Goal: Task Accomplishment & Management: Manage account settings

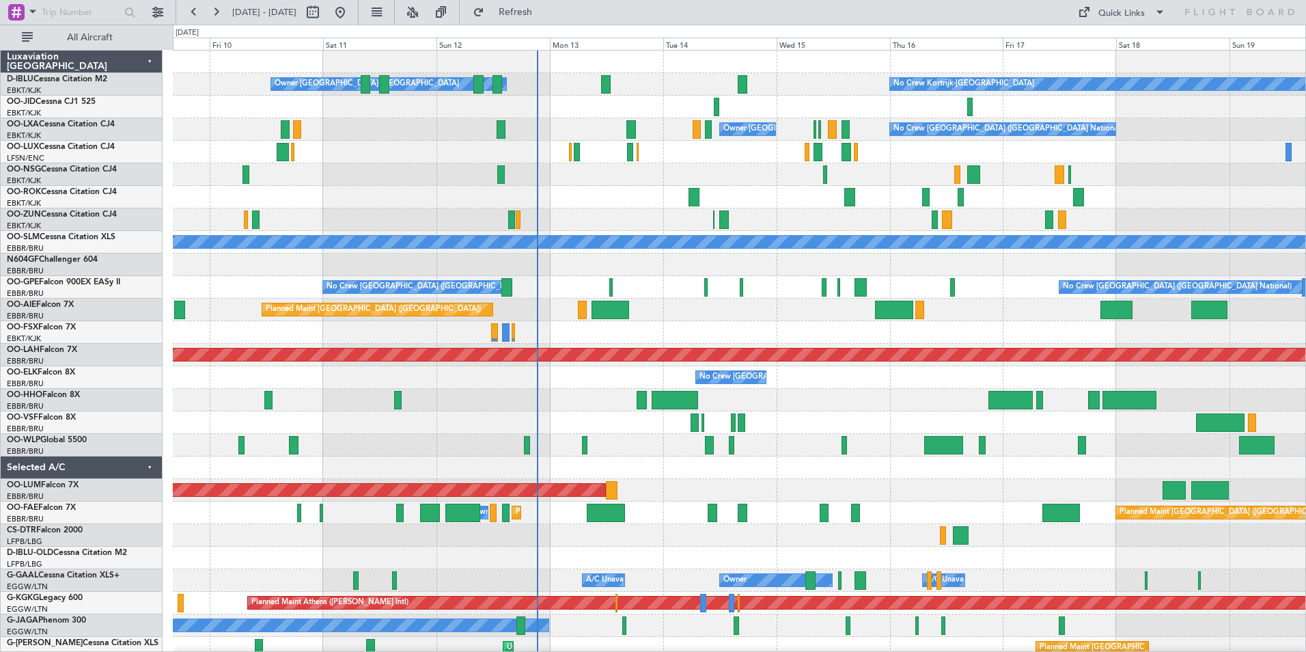
click at [738, 307] on div "Planned Maint London (Farnborough)" at bounding box center [739, 310] width 1133 height 23
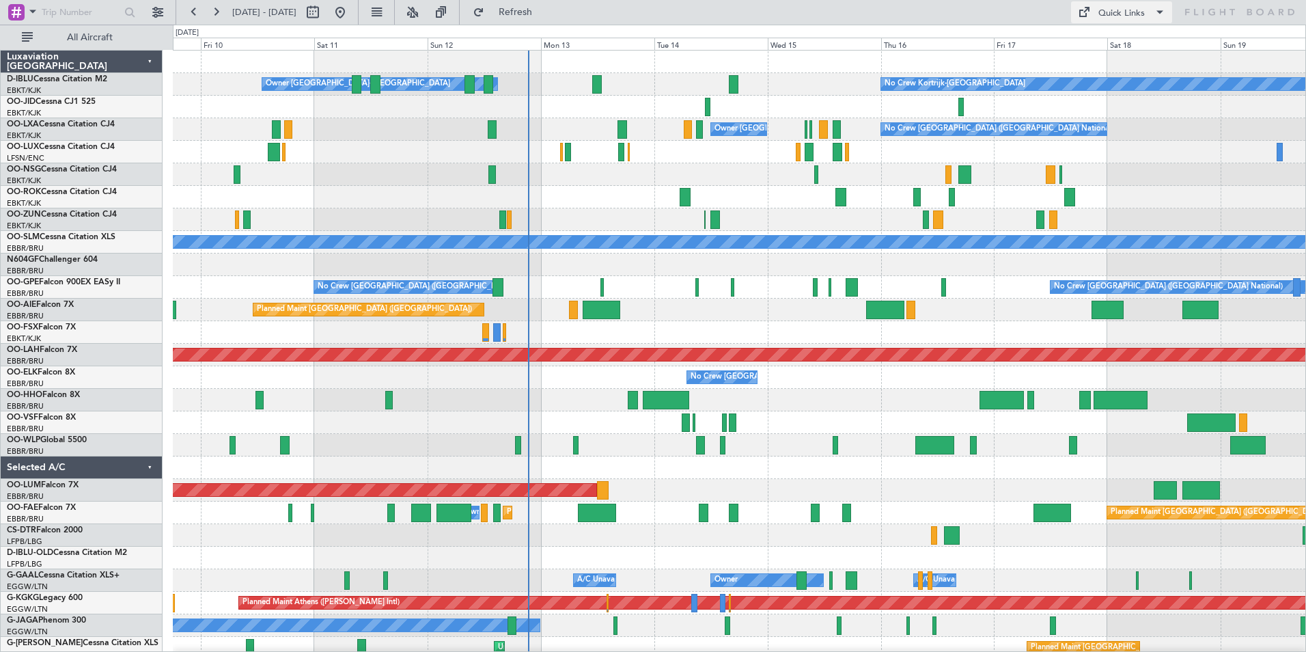
click at [1079, 19] on span at bounding box center [1083, 12] width 16 height 16
click at [1098, 44] on button "Trip Builder" at bounding box center [1122, 45] width 102 height 33
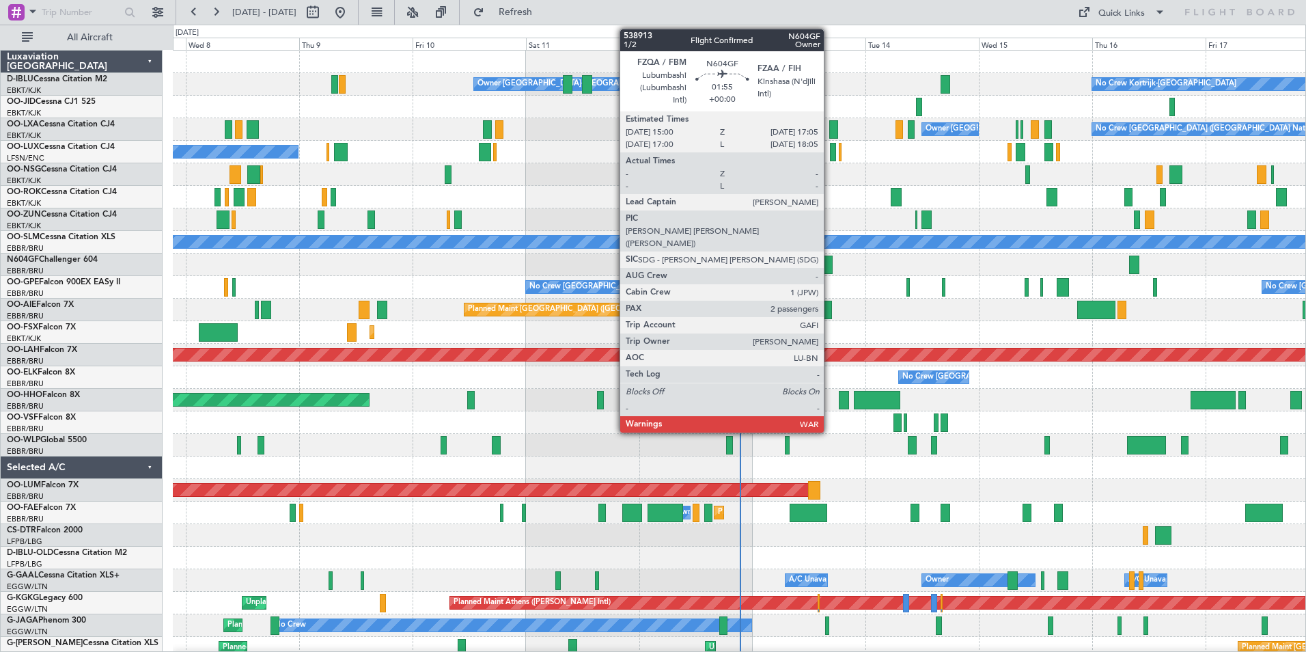
click at [829, 262] on div at bounding box center [828, 265] width 10 height 18
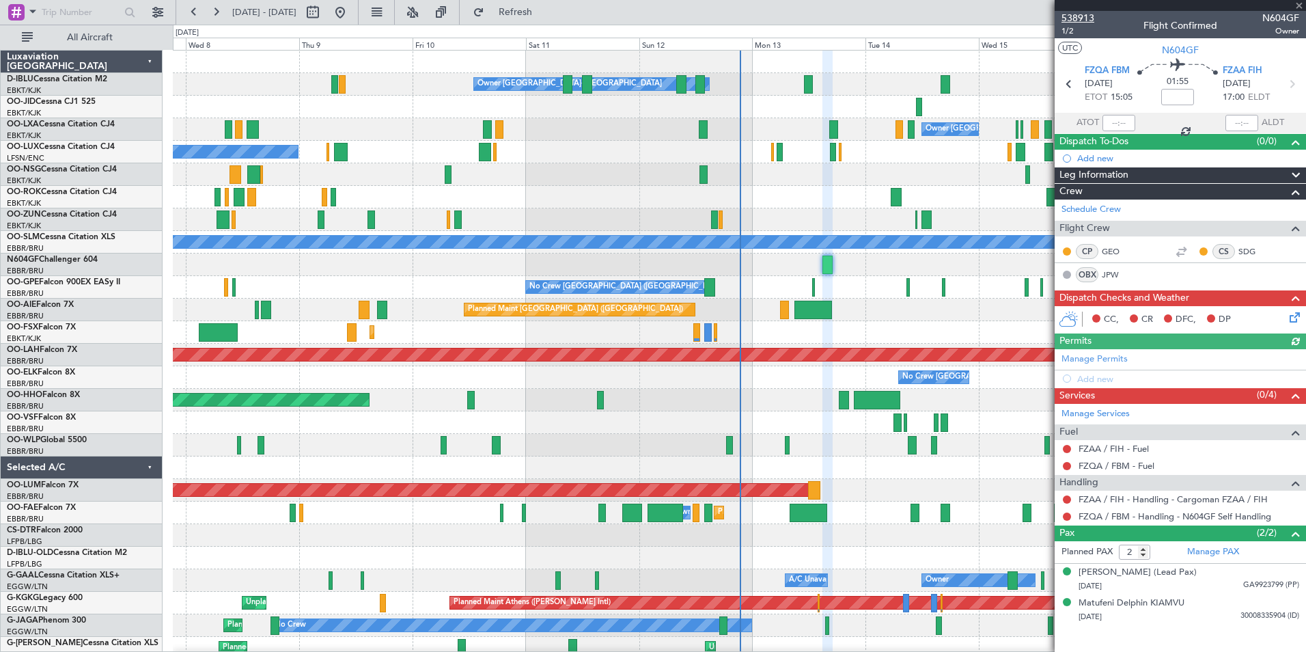
click at [1089, 23] on span "538913" at bounding box center [1078, 18] width 33 height 14
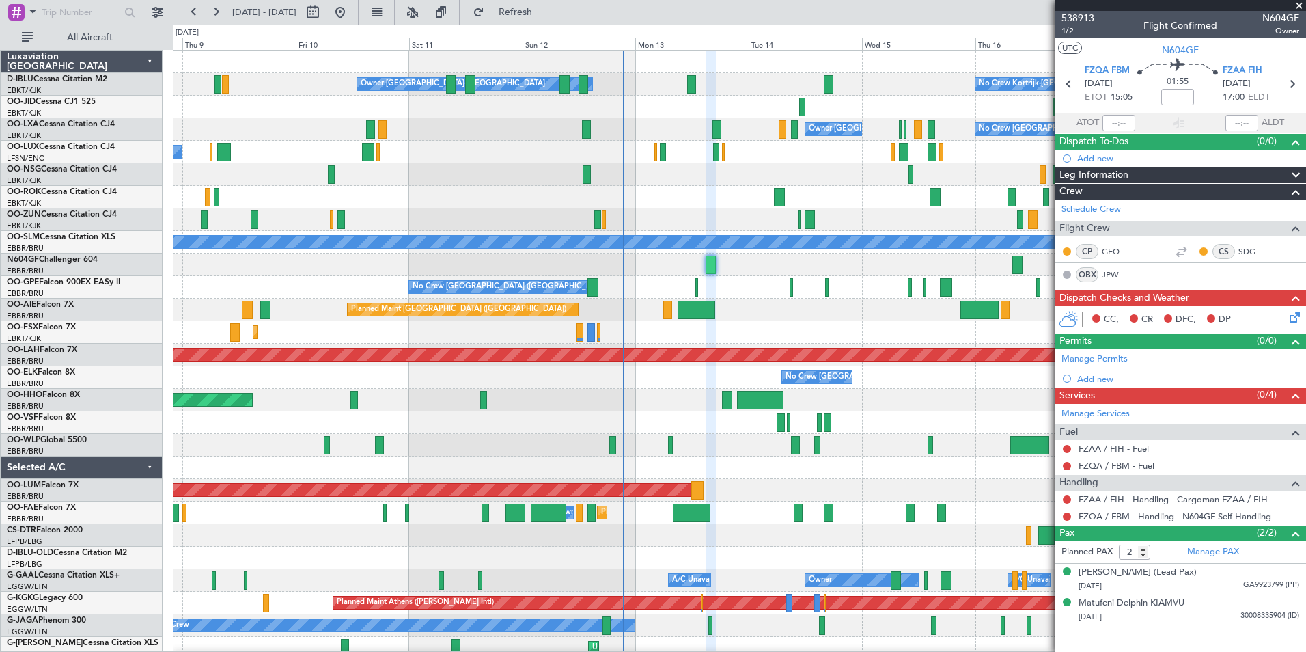
click at [662, 430] on div "No Crew Kortrijk-Wevelgem Owner Kortrijk-Wevelgem No Crew Brussels (Brussels Na…" at bounding box center [739, 524] width 1133 height 947
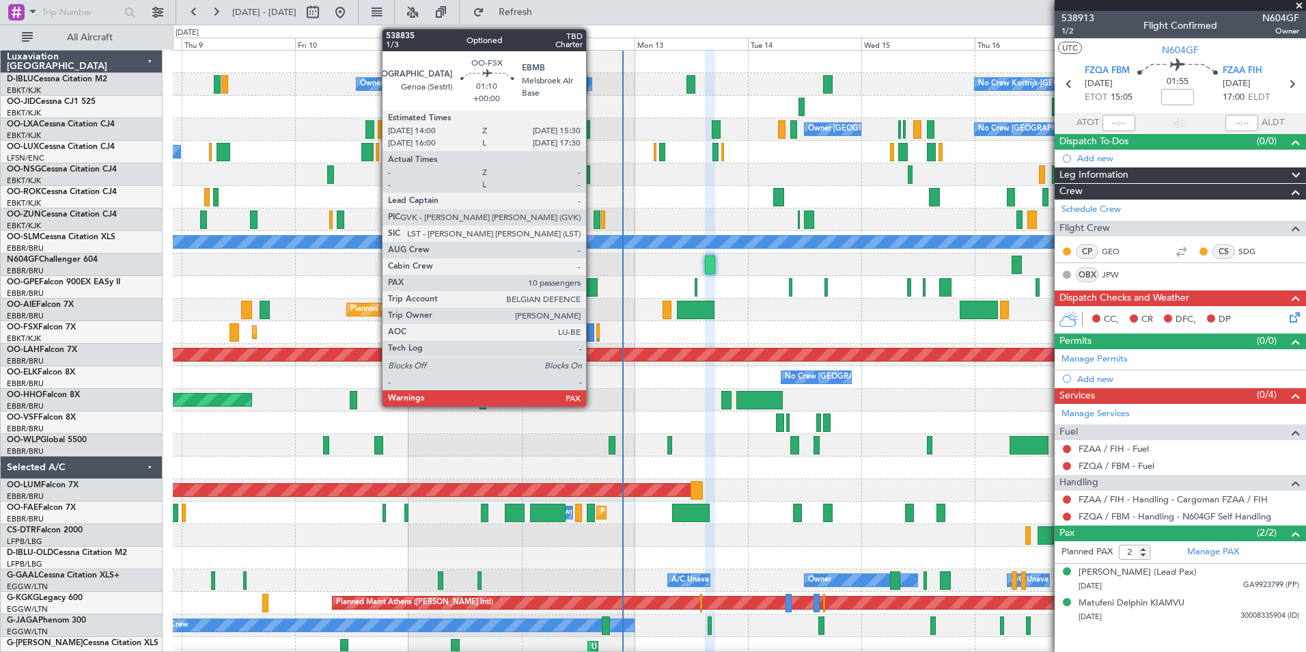
click at [592, 331] on div at bounding box center [591, 332] width 8 height 18
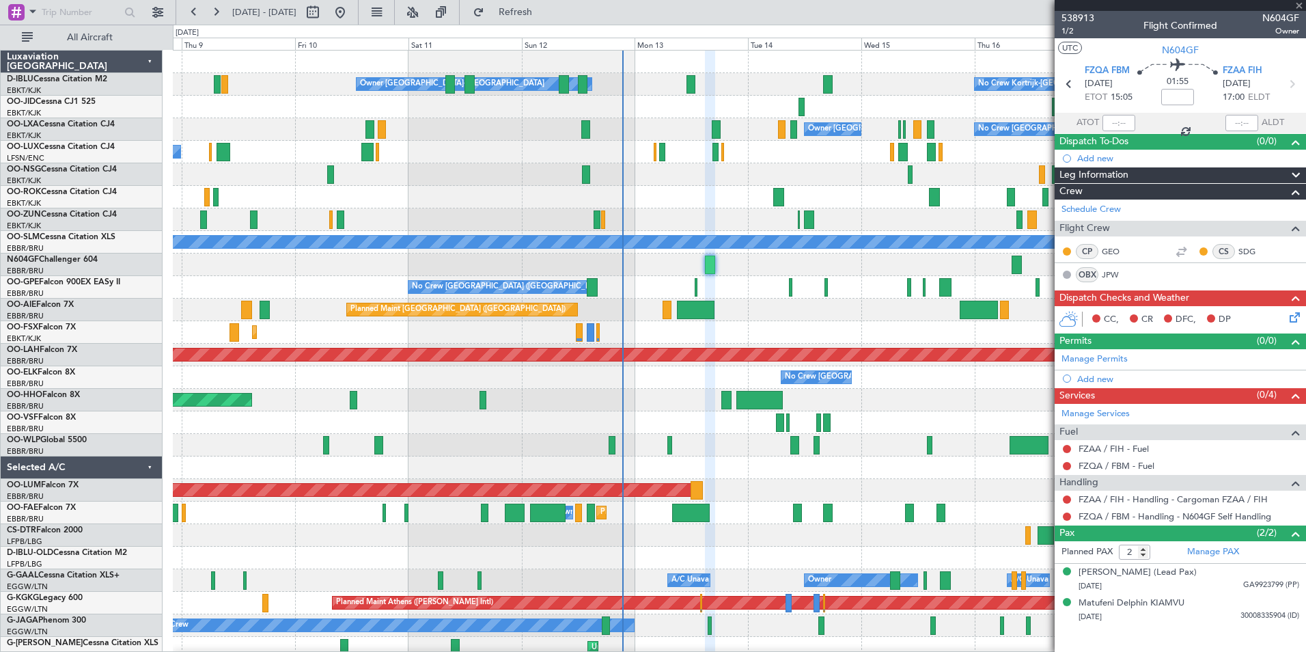
type input "10"
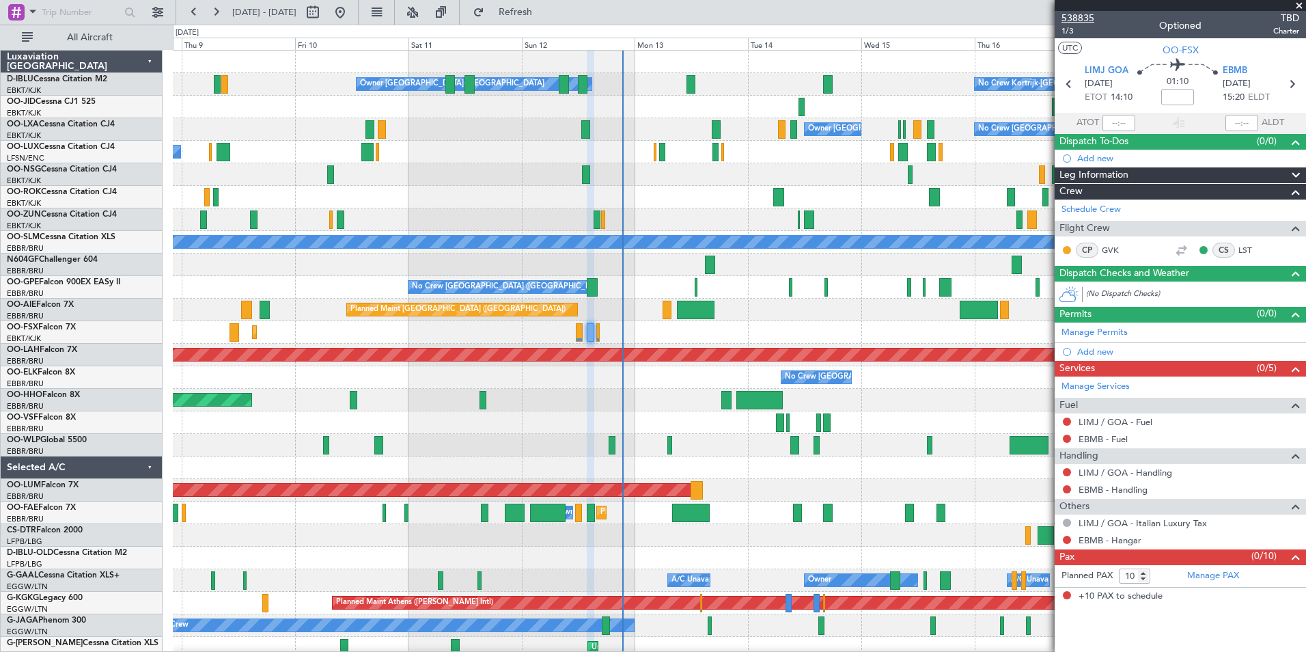
click at [1085, 15] on span "538835" at bounding box center [1078, 18] width 33 height 14
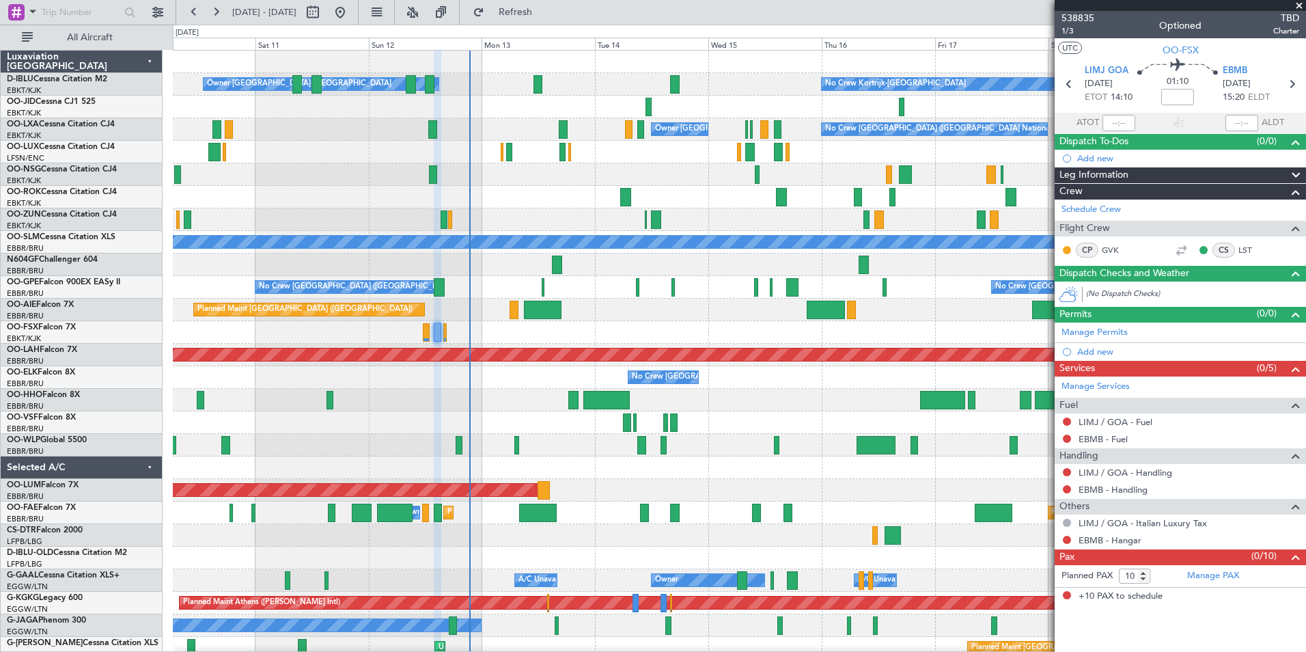
click at [543, 447] on div "No Crew Kortrijk-Wevelgem Owner Kortrijk-Wevelgem No Crew Brussels (Brussels Na…" at bounding box center [739, 524] width 1133 height 947
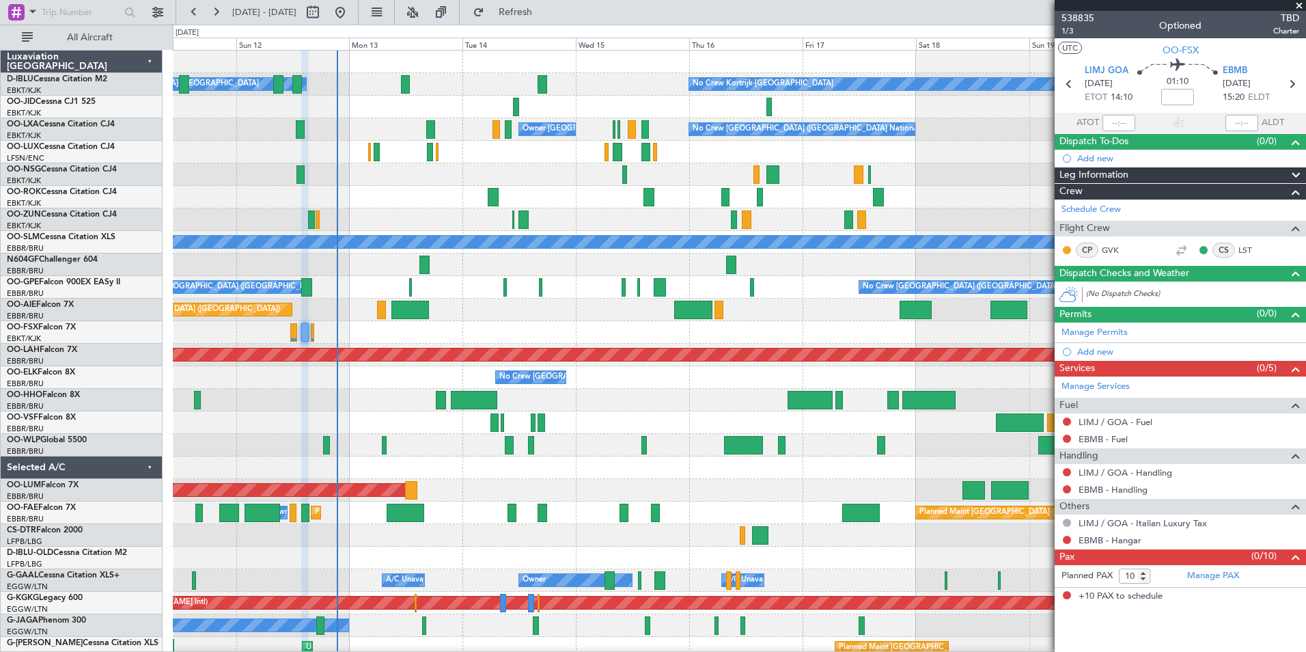
click at [435, 450] on div "No Crew Kortrijk-Wevelgem Owner Kortrijk-Wevelgem No Crew Brussels (Brussels Na…" at bounding box center [739, 524] width 1133 height 947
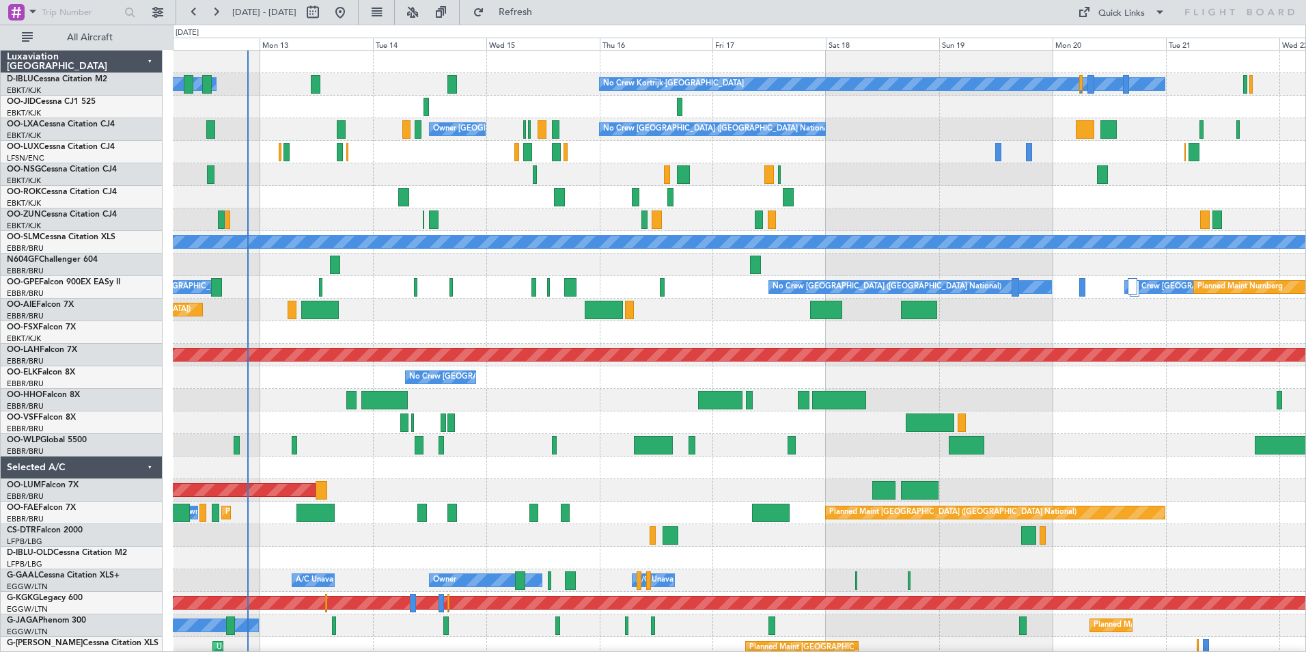
click at [525, 464] on div "No Crew Kortrijk-[GEOGRAPHIC_DATA] Owner [GEOGRAPHIC_DATA]-[GEOGRAPHIC_DATA] No…" at bounding box center [739, 524] width 1133 height 947
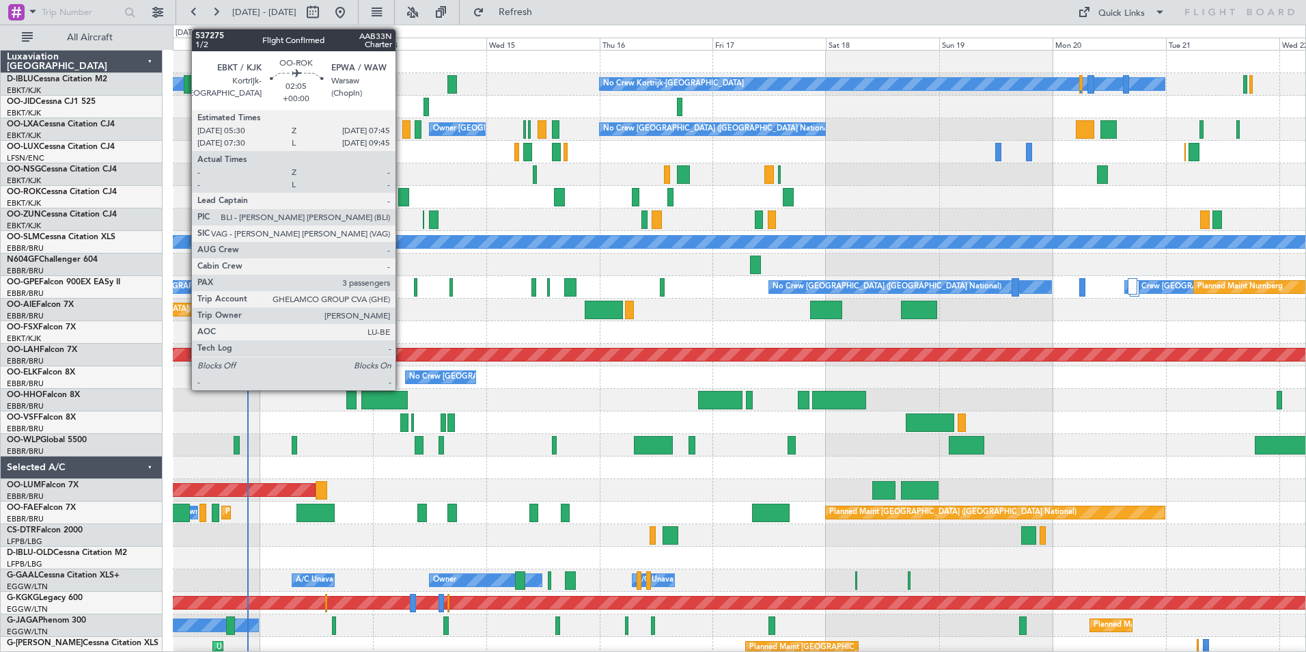
click at [402, 192] on div at bounding box center [403, 197] width 11 height 18
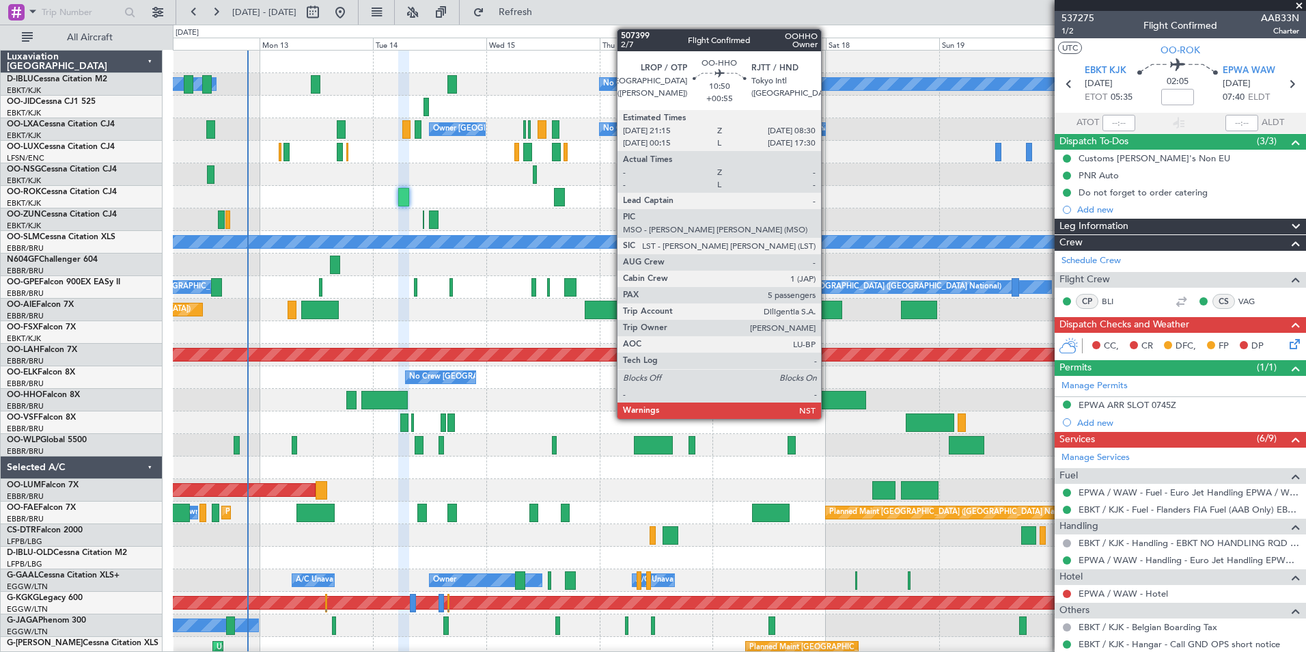
click at [827, 400] on div at bounding box center [838, 400] width 53 height 18
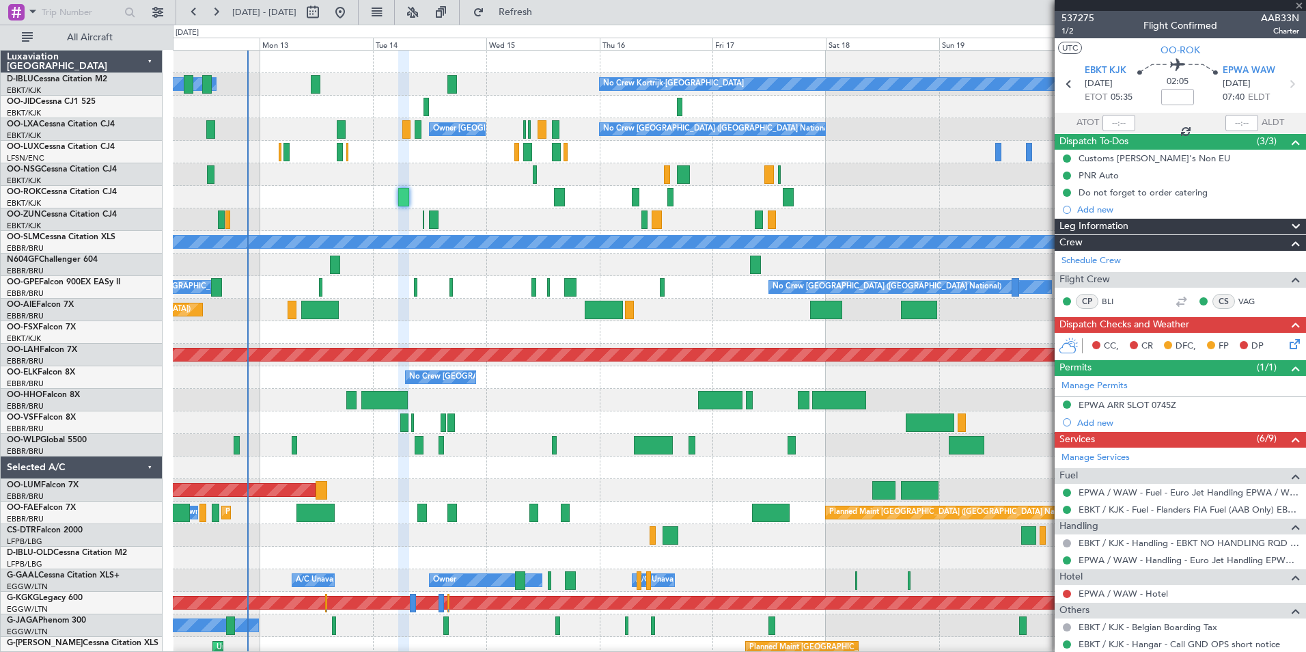
type input "+00:55"
type input "5"
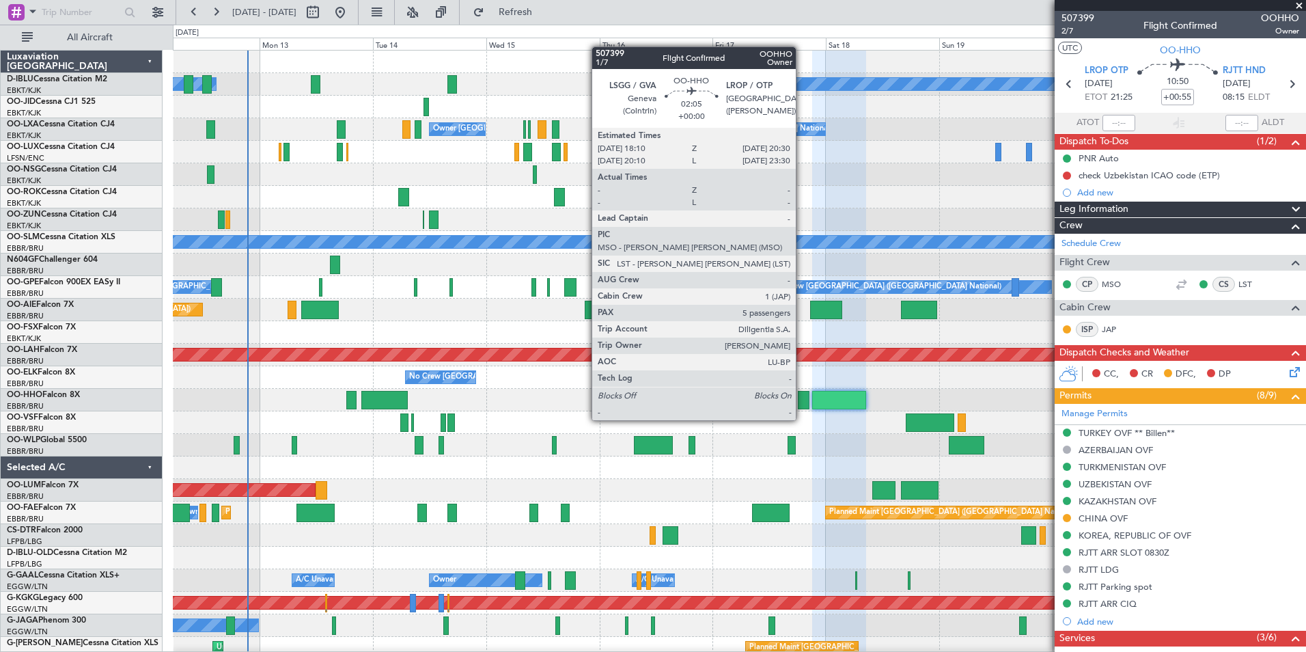
click at [802, 407] on div at bounding box center [804, 400] width 12 height 18
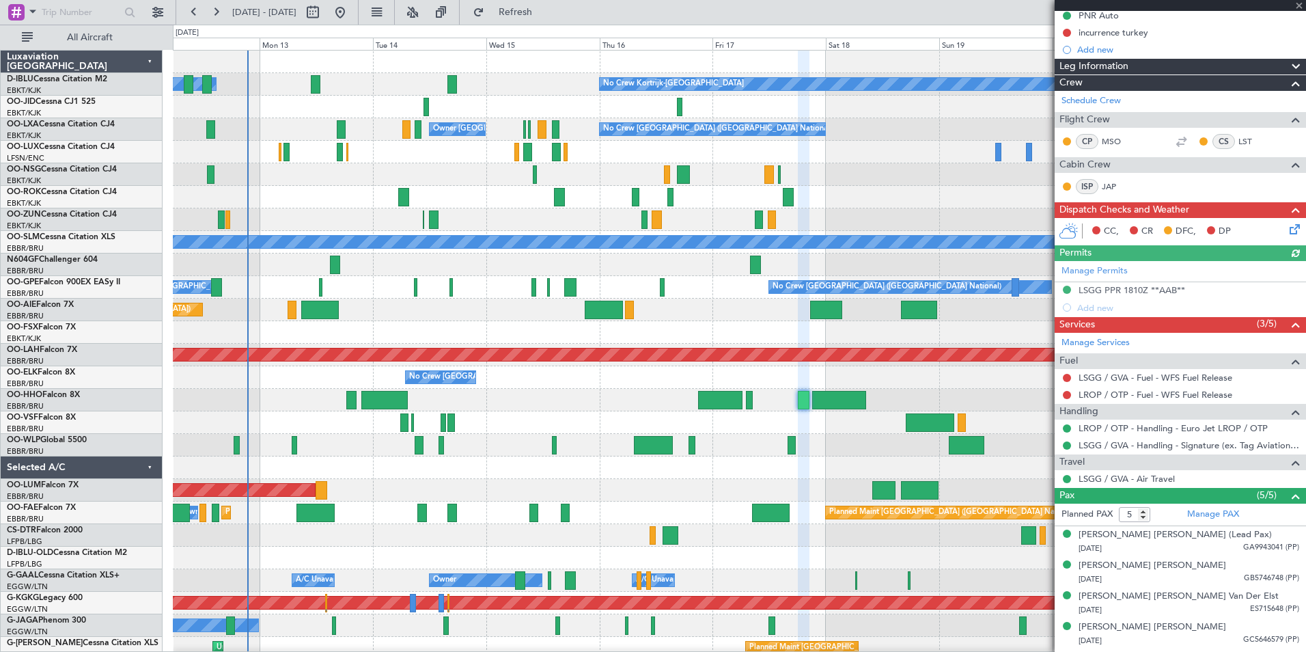
scroll to position [187, 0]
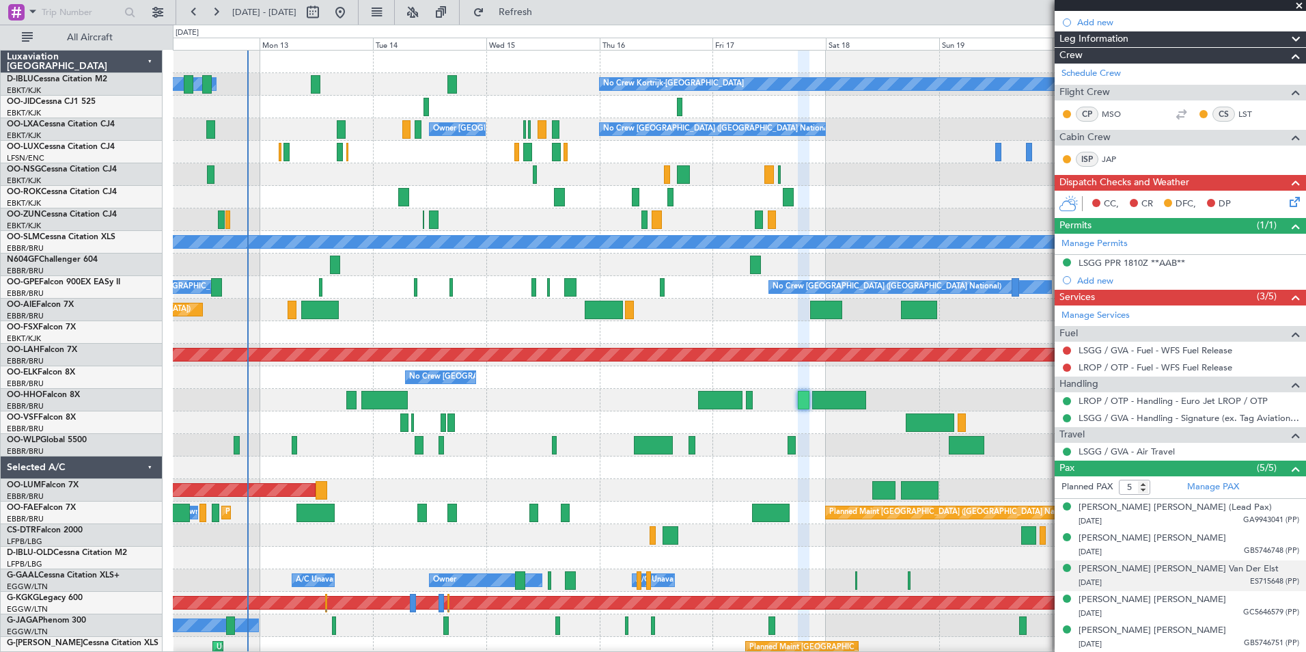
click at [1207, 576] on div "[DATE] ES715648 (PP)" at bounding box center [1189, 583] width 221 height 14
click at [1180, 525] on div "[DATE] GA9943041 (PP)" at bounding box center [1189, 521] width 221 height 14
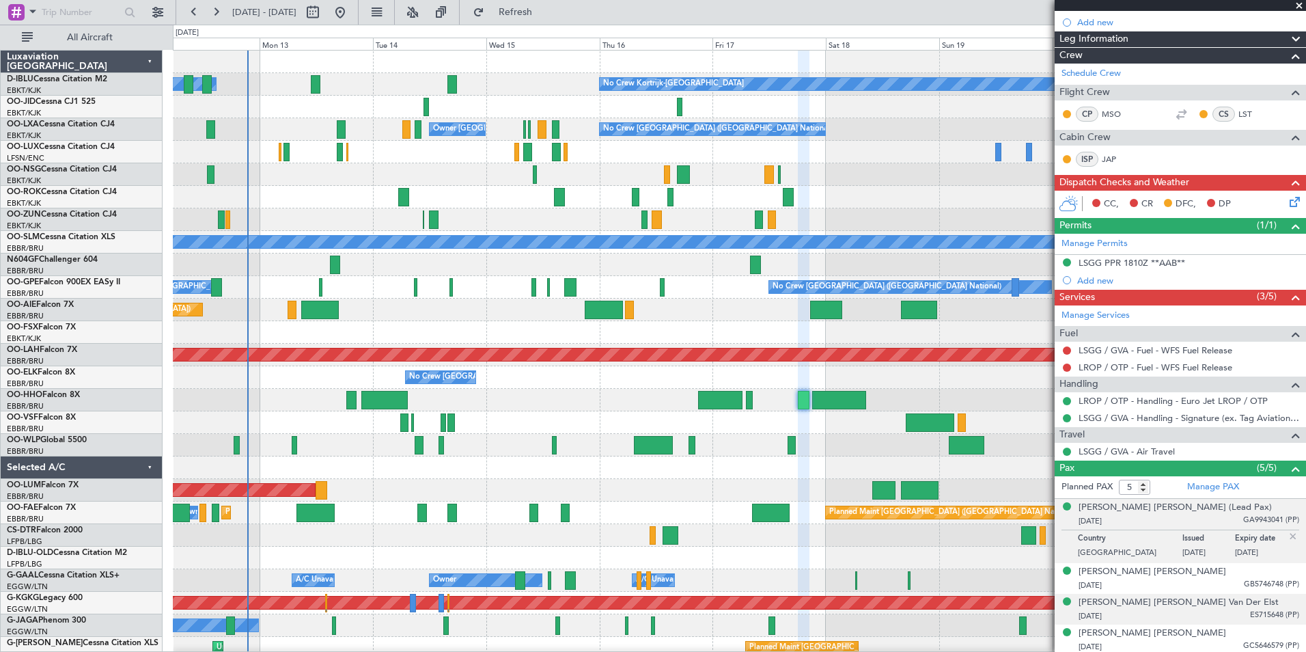
click at [1228, 607] on div "[PERSON_NAME] [PERSON_NAME] Van Der Elst [DATE] ES715648 (PP)" at bounding box center [1189, 609] width 221 height 27
